Goal: Find specific page/section: Find specific page/section

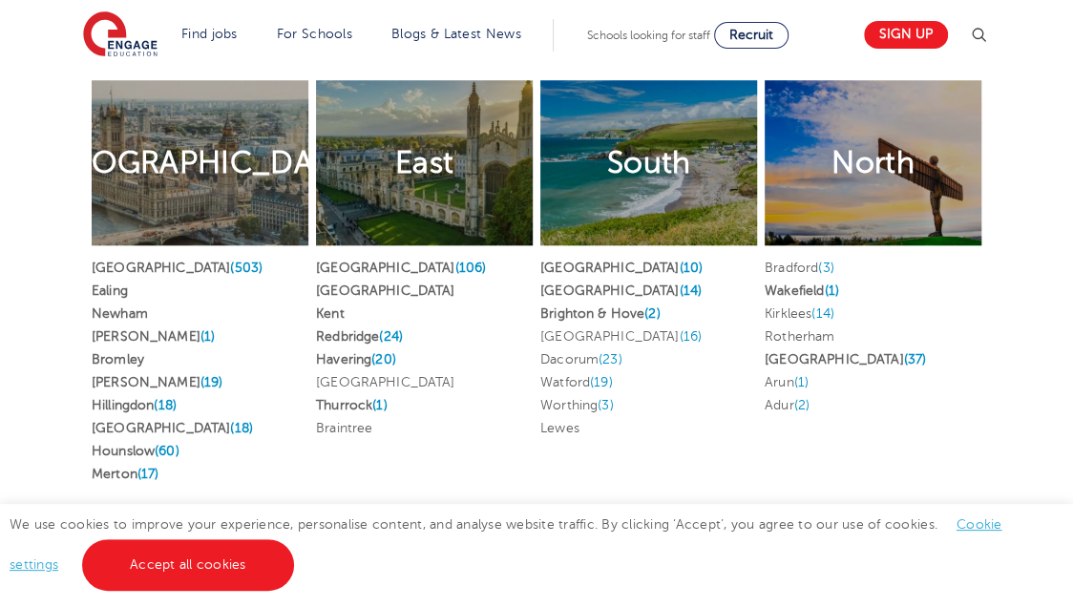
scroll to position [4450, 0]
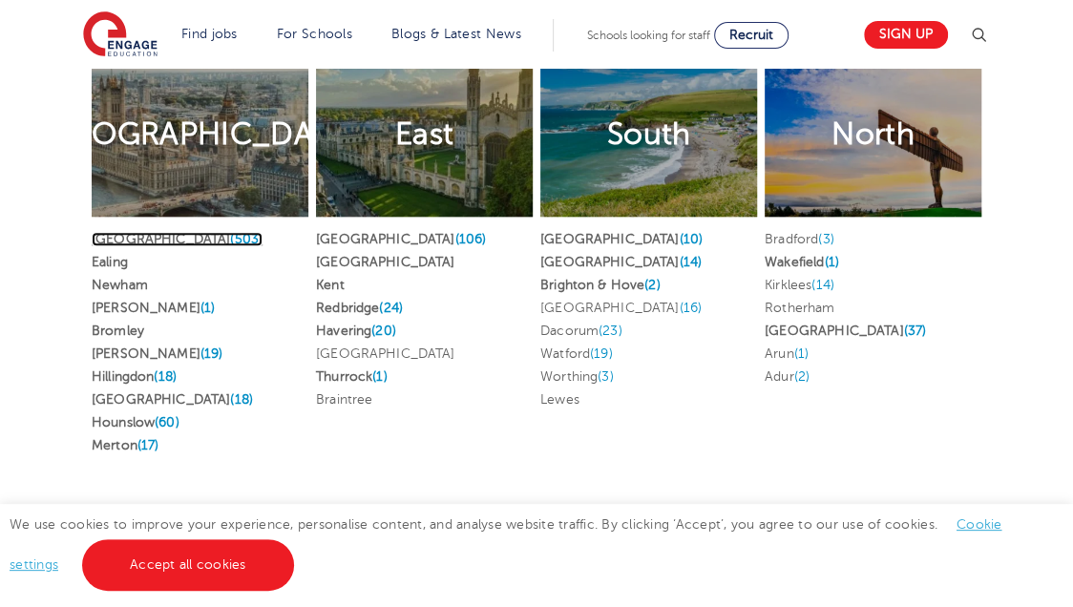
click at [230, 236] on span "(503)" at bounding box center [246, 239] width 32 height 14
